Goal: Navigation & Orientation: Find specific page/section

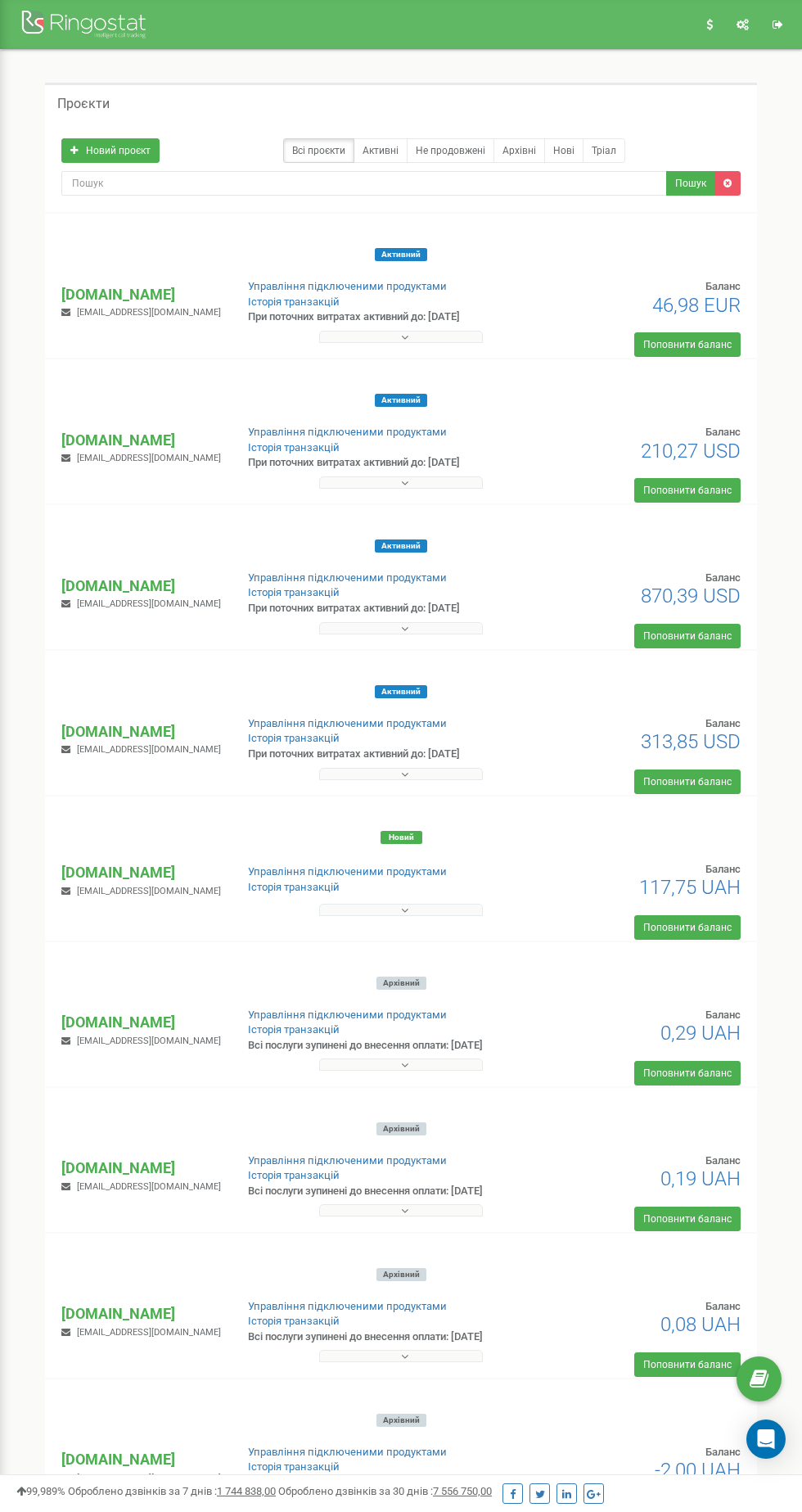
click at [111, 285] on p "[DOMAIN_NAME]" at bounding box center [141, 294] width 159 height 22
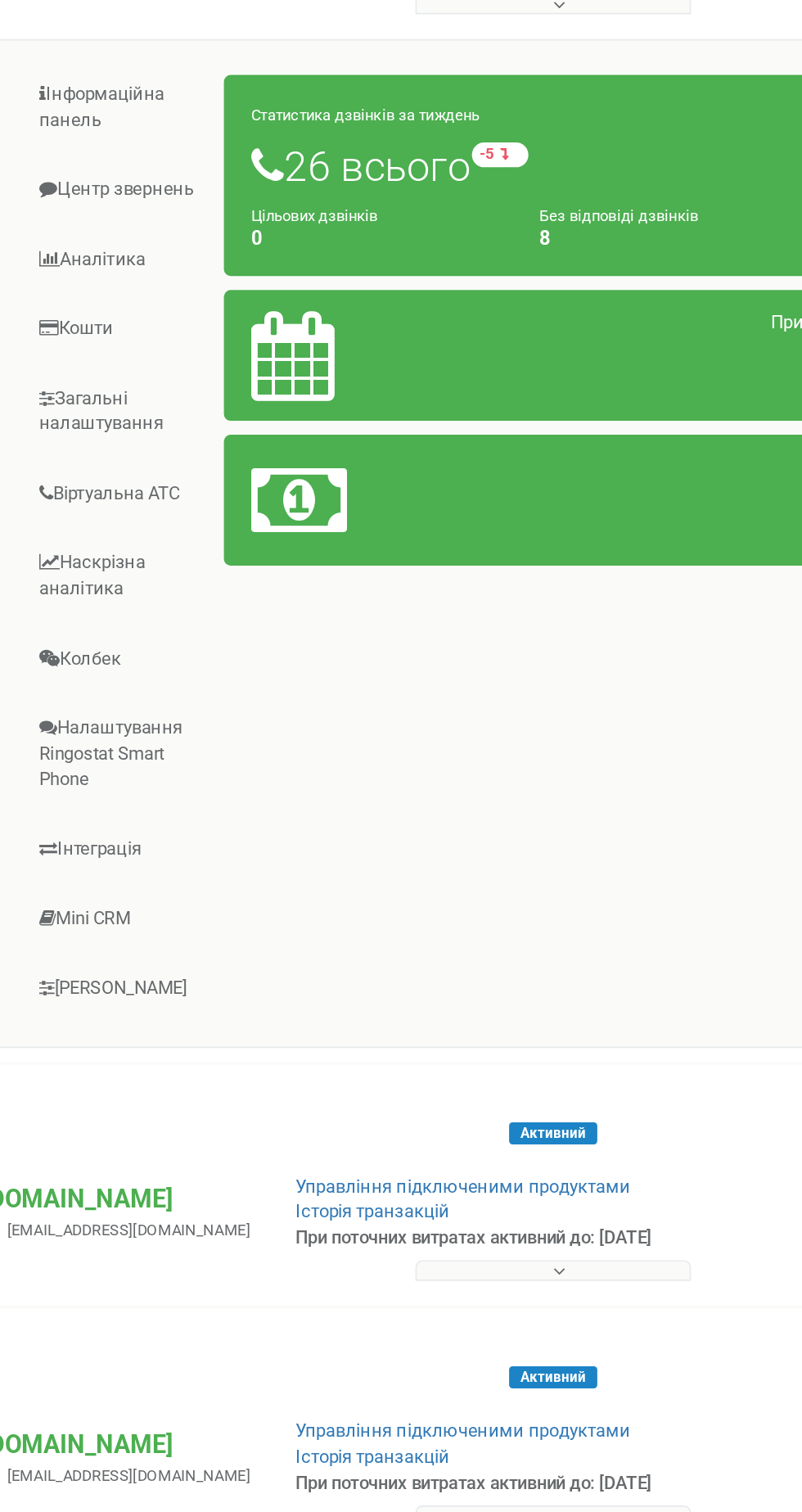
scroll to position [2, 0]
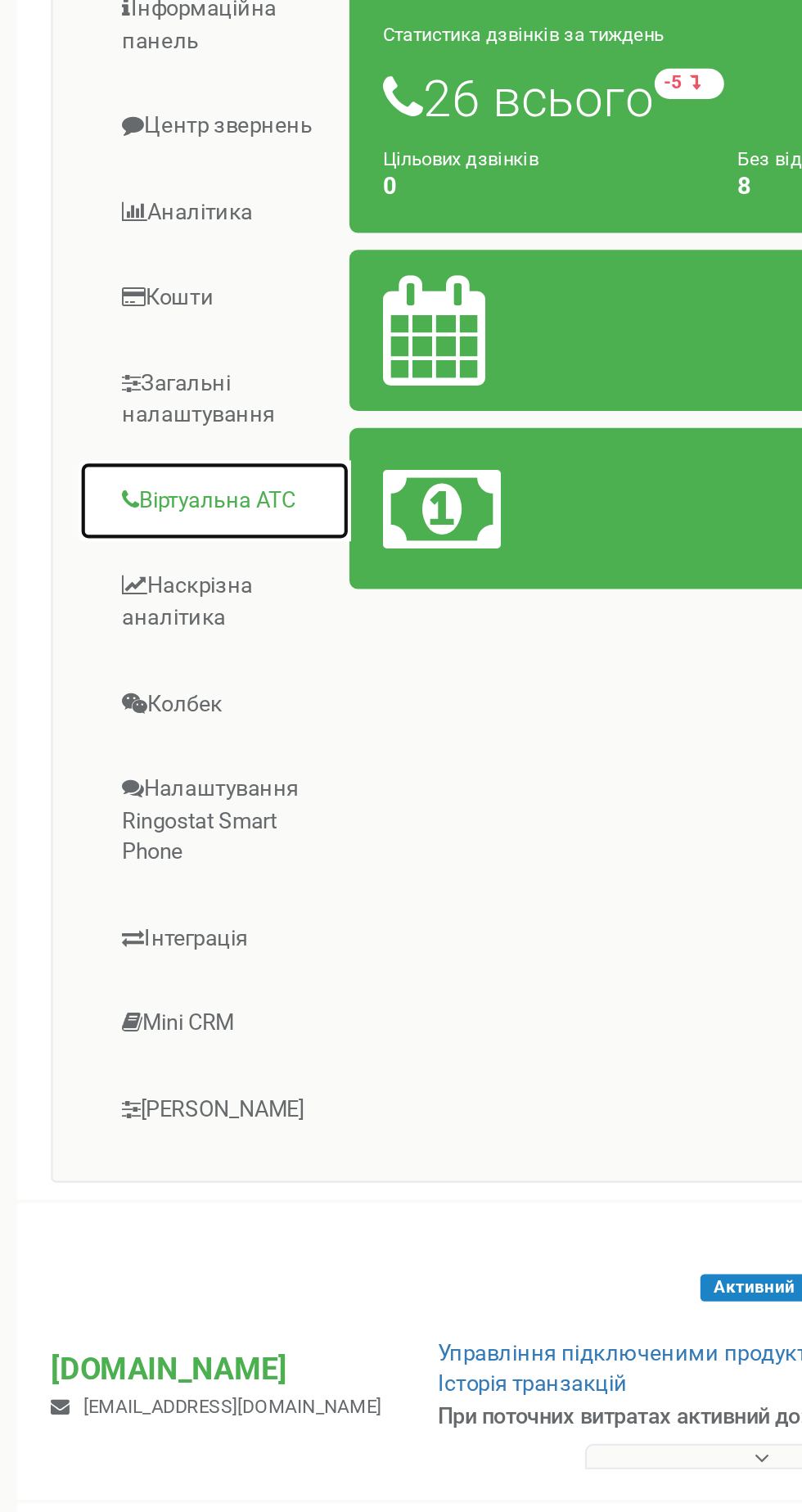
click at [107, 623] on link "Віртуальна АТС" at bounding box center [140, 626] width 132 height 40
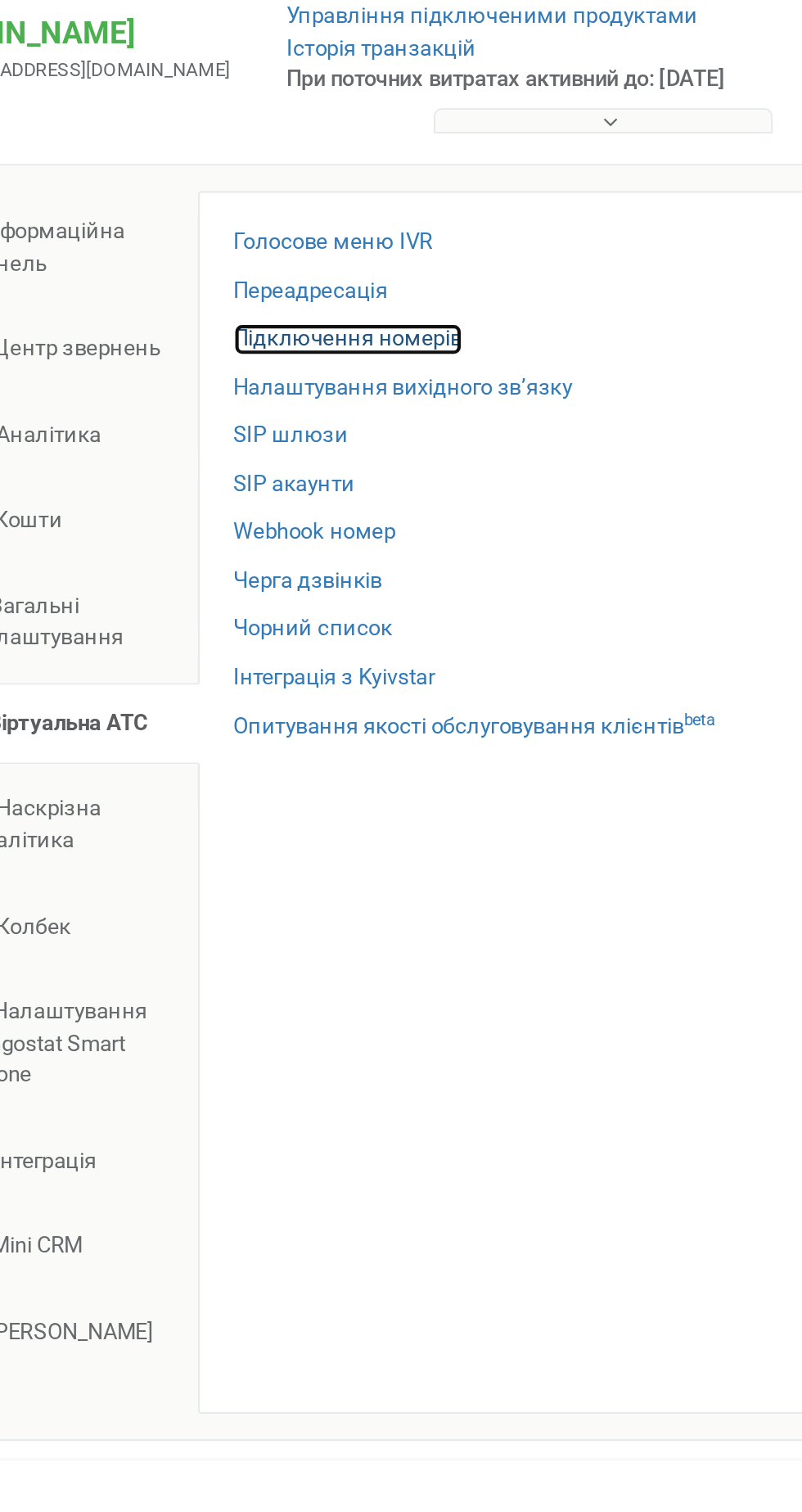
click at [237, 443] on link "Підключення номерів" at bounding box center [278, 441] width 111 height 16
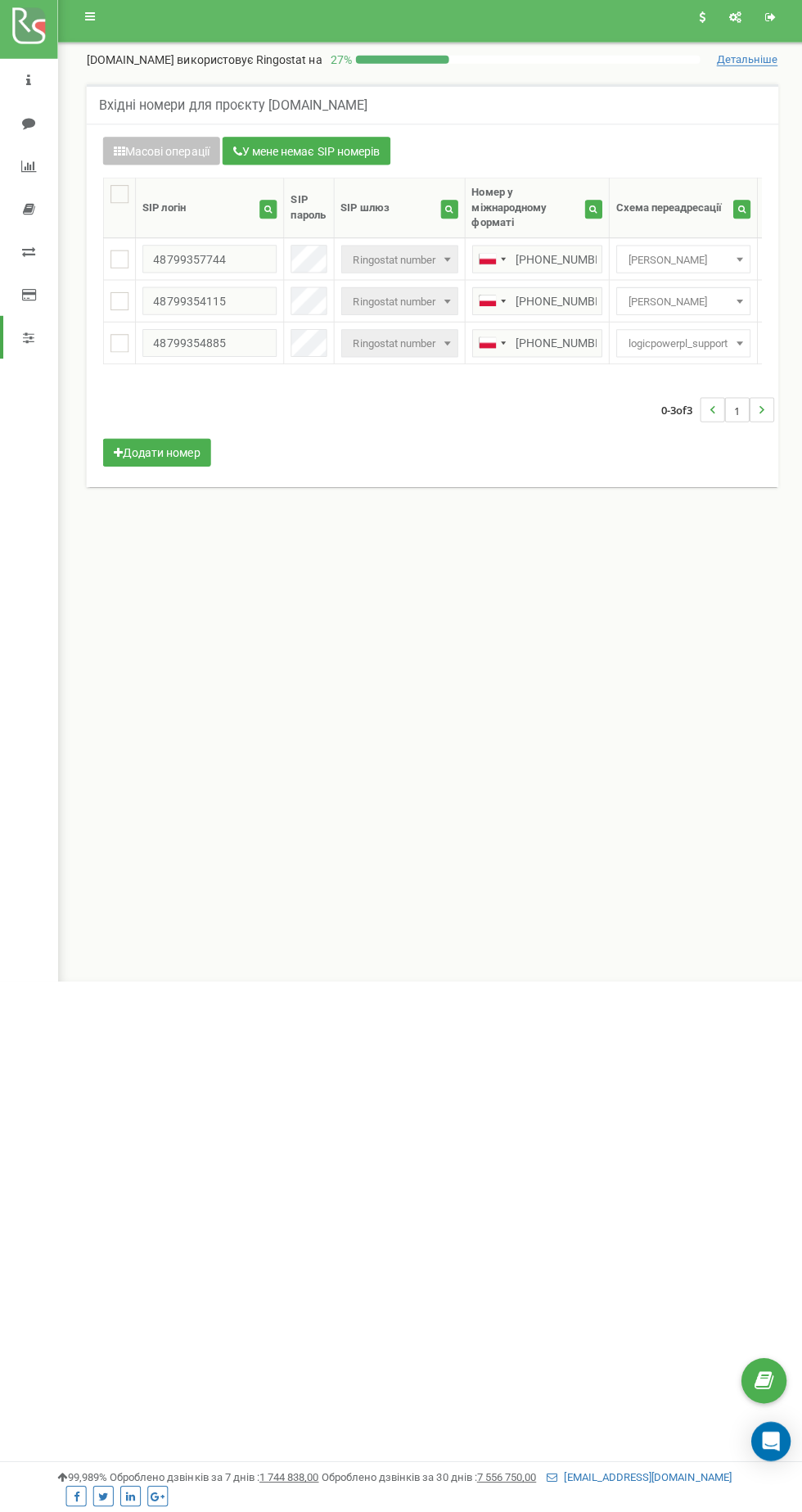
click at [22, 636] on nav "[DOMAIN_NAME] Проєкти [DOMAIN_NAME] [DOMAIN_NAME] [DOMAIN_NAME] [DOMAIN_NAME] […" at bounding box center [28, 491] width 57 height 982
click at [21, 636] on nav "[DOMAIN_NAME] Проєкти [DOMAIN_NAME] [DOMAIN_NAME] [DOMAIN_NAME] [DOMAIN_NAME] […" at bounding box center [28, 491] width 57 height 982
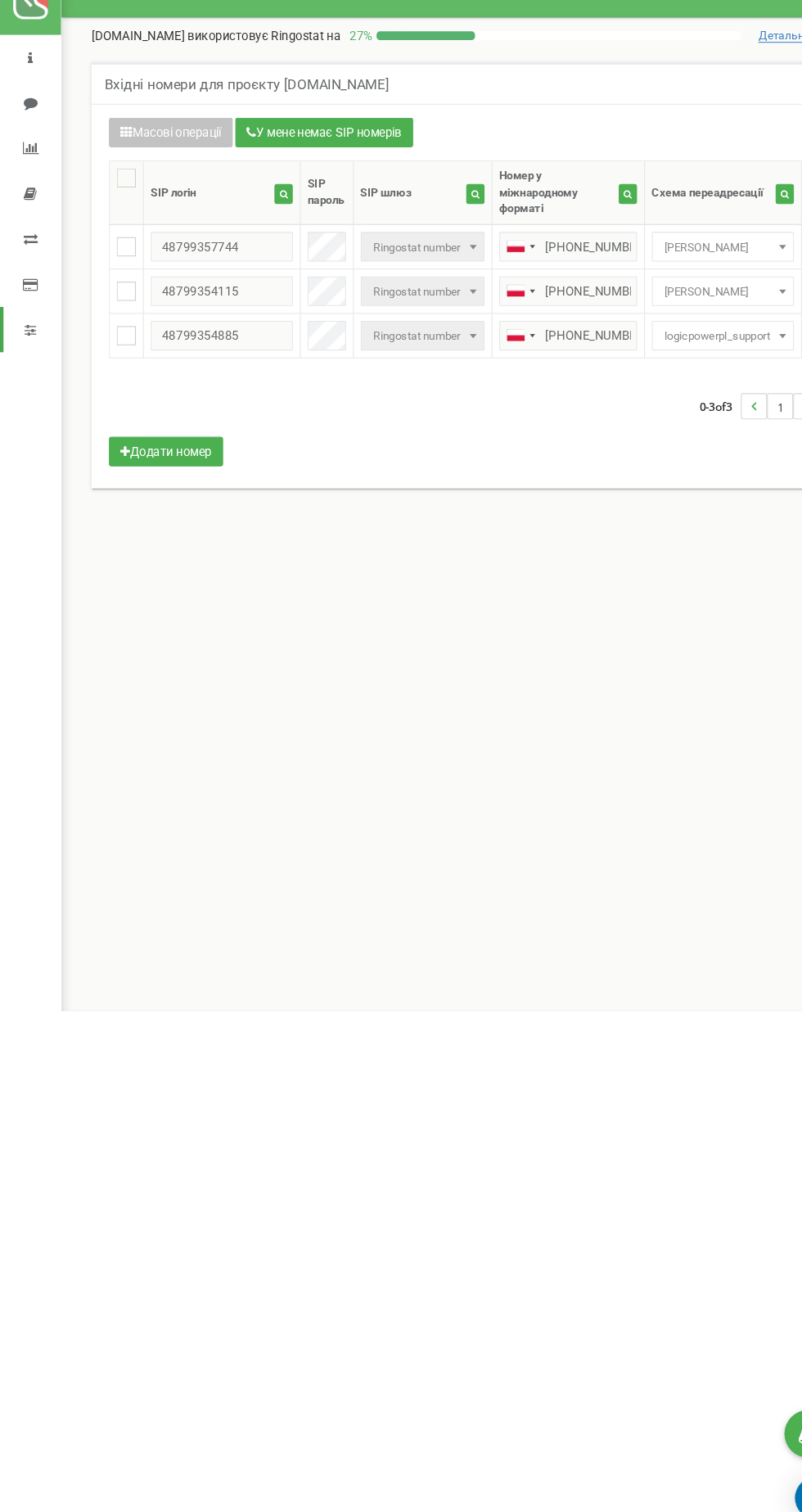
click at [31, 598] on nav "logicpower.pl Проєкти greenvision.ua logicfox.ua logicpower.ua greenvisonoffici…" at bounding box center [28, 491] width 57 height 982
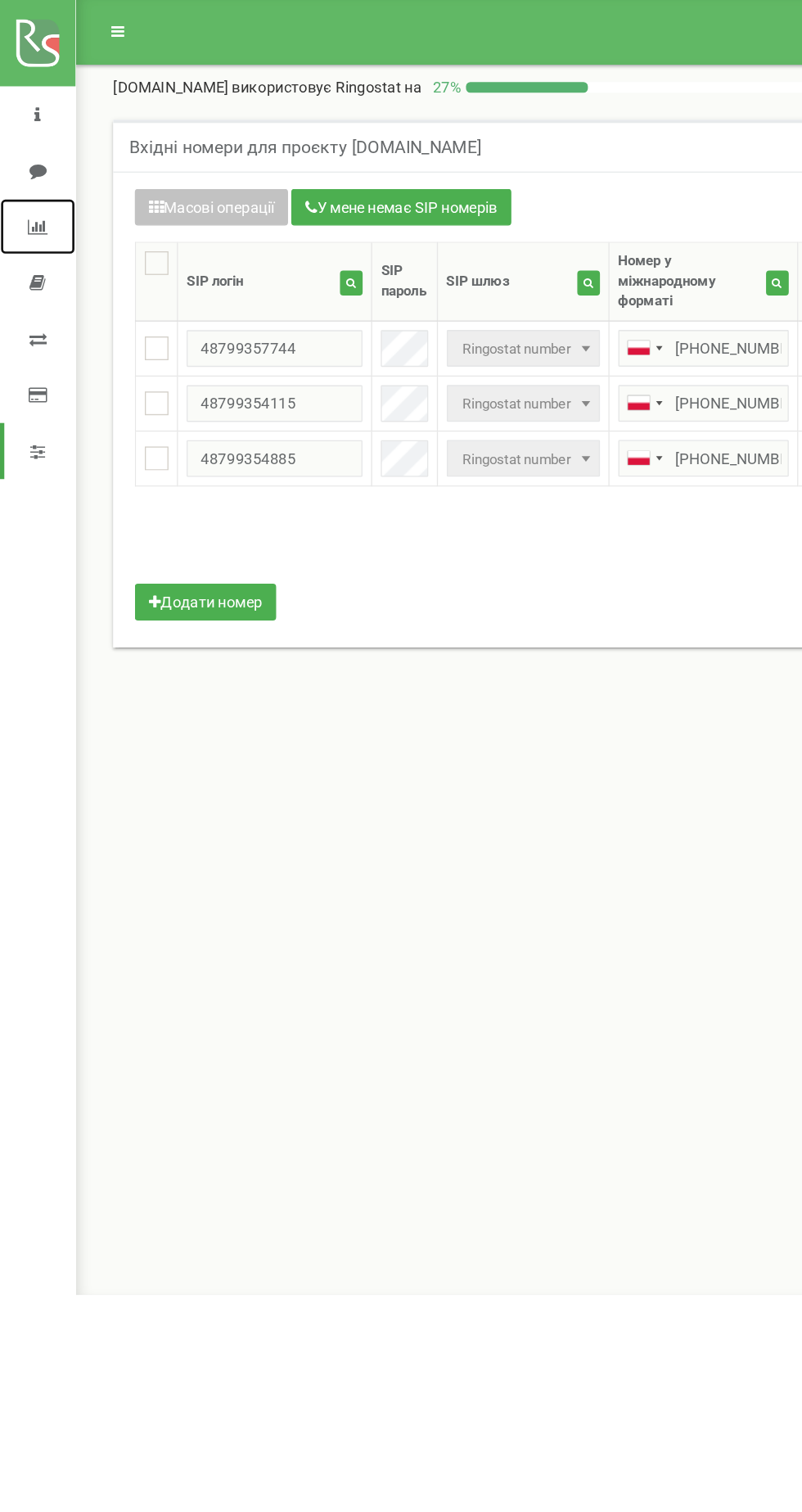
click at [22, 172] on icon at bounding box center [29, 172] width 15 height 13
click at [429, 837] on div "Реферальна програма Налаштування профілю Вихід logicpower.pl використовує Ringo…" at bounding box center [429, 491] width 745 height 982
